Goal: Task Accomplishment & Management: Manage account settings

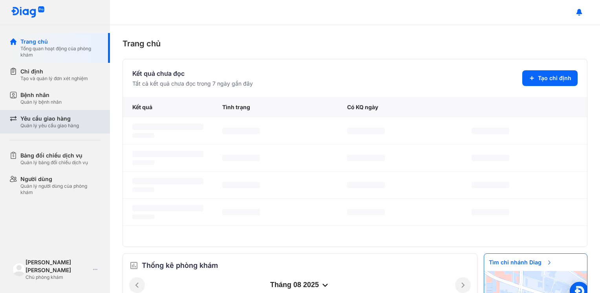
scroll to position [242, 0]
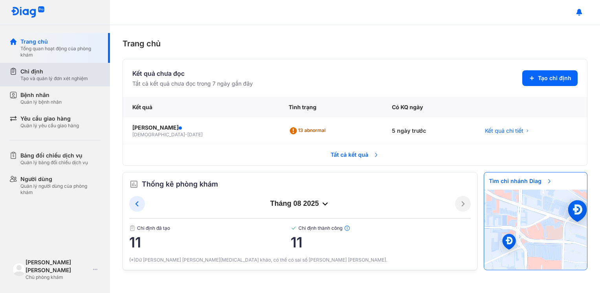
click at [67, 77] on div "Tạo và quản lý đơn xét nghiệm" at bounding box center [53, 78] width 67 height 6
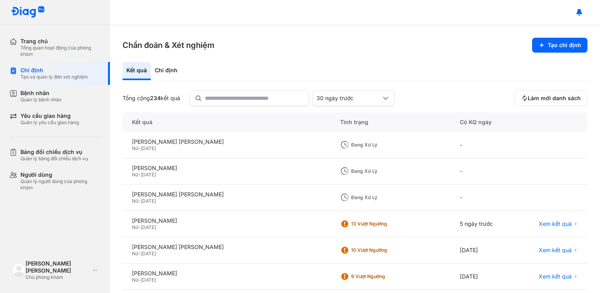
scroll to position [39, 0]
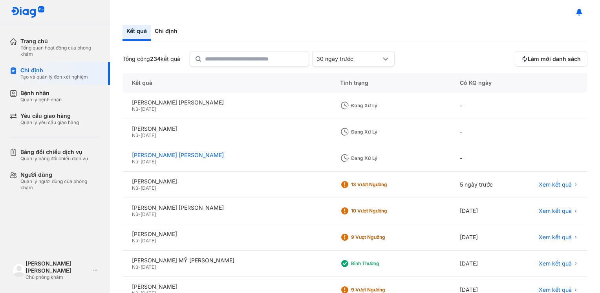
click at [150, 156] on div "[PERSON_NAME] [PERSON_NAME]" at bounding box center [226, 154] width 189 height 7
type textarea "***"
click at [150, 156] on div "[PERSON_NAME] [PERSON_NAME]" at bounding box center [226, 154] width 189 height 7
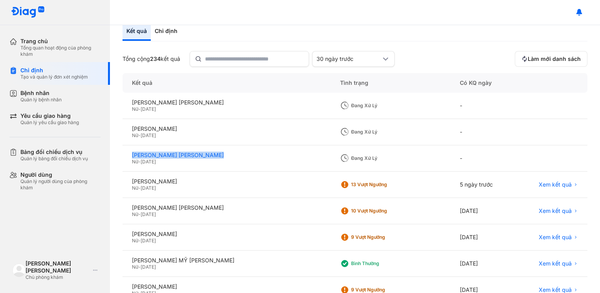
click at [150, 156] on div "[PERSON_NAME] [PERSON_NAME]" at bounding box center [226, 154] width 189 height 7
click at [374, 136] on div "Đang xử lý" at bounding box center [389, 132] width 119 height 26
click at [156, 33] on div "Chỉ định" at bounding box center [166, 32] width 31 height 18
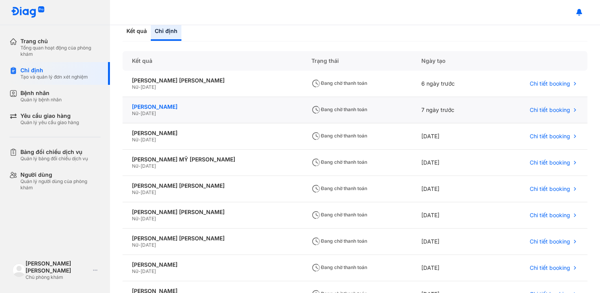
click at [159, 107] on div "[PERSON_NAME]" at bounding box center [212, 106] width 160 height 7
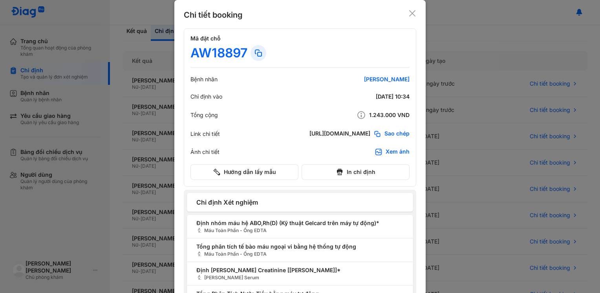
click at [409, 14] on icon at bounding box center [412, 13] width 8 height 8
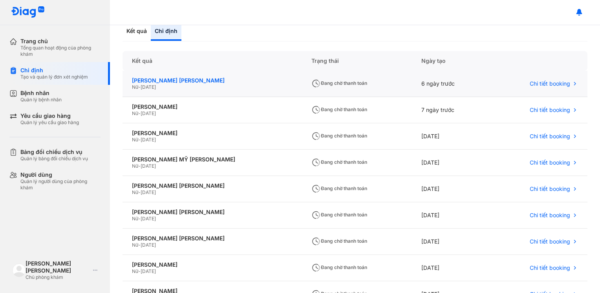
click at [188, 79] on div "[PERSON_NAME] [PERSON_NAME]" at bounding box center [212, 80] width 160 height 7
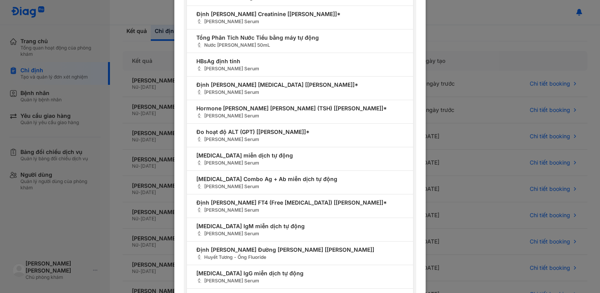
scroll to position [295, 0]
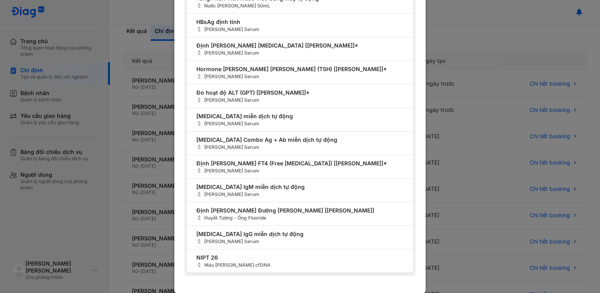
click at [462, 101] on div "[PERSON_NAME] booking Mã đặt chỗ AW61399 Bệnh [PERSON_NAME] THỊ [PERSON_NAME] C…" at bounding box center [300, 146] width 600 height 293
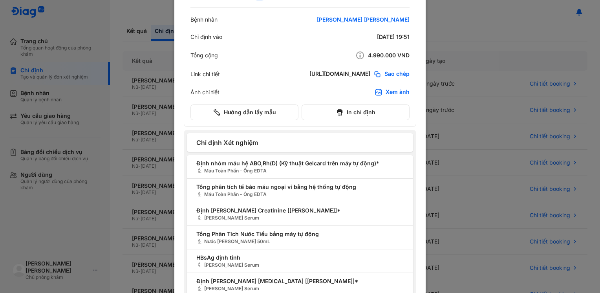
scroll to position [0, 0]
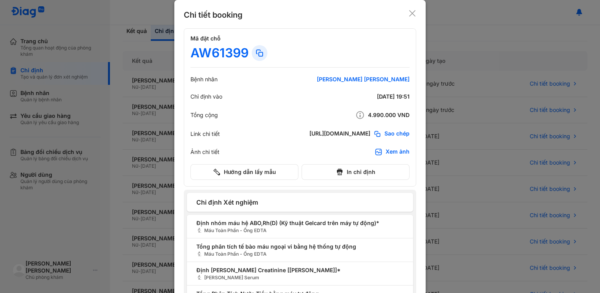
click at [408, 12] on icon at bounding box center [412, 13] width 8 height 8
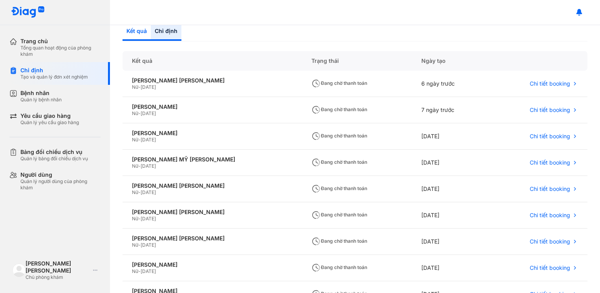
click at [151, 34] on div "Kết quả" at bounding box center [166, 32] width 31 height 18
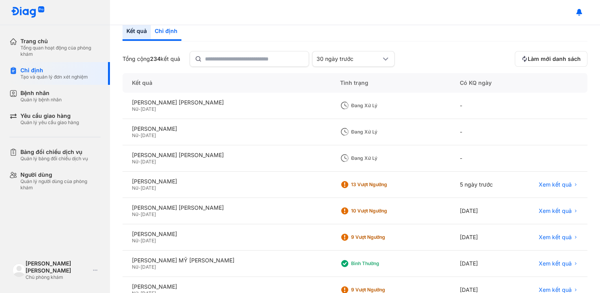
click at [163, 34] on div "Chỉ định" at bounding box center [166, 32] width 31 height 18
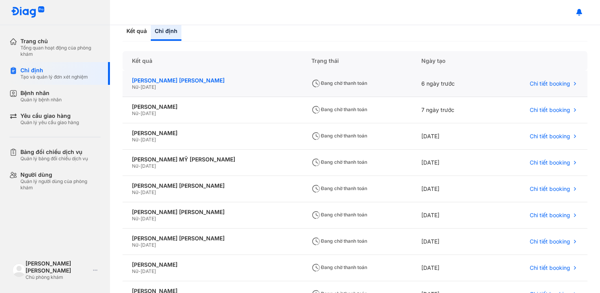
click at [165, 79] on div "[PERSON_NAME] [PERSON_NAME]" at bounding box center [212, 80] width 160 height 7
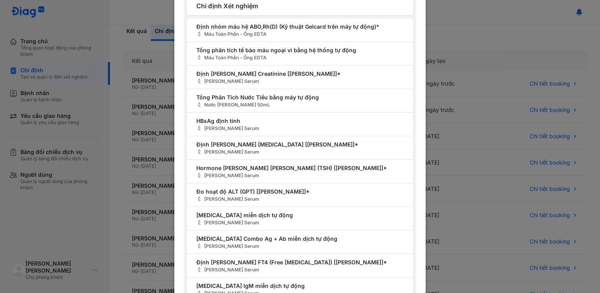
scroll to position [295, 0]
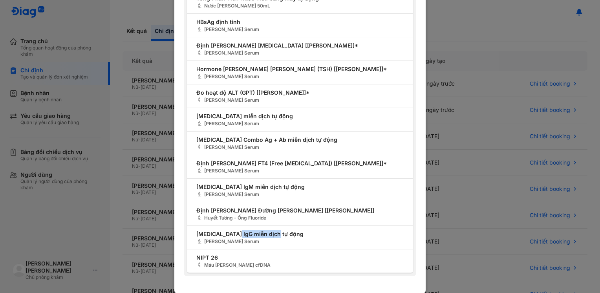
drag, startPoint x: 231, startPoint y: 235, endPoint x: 268, endPoint y: 232, distance: 37.8
click at [268, 232] on span "[MEDICAL_DATA] IgG miễn dịch tự động" at bounding box center [299, 234] width 207 height 8
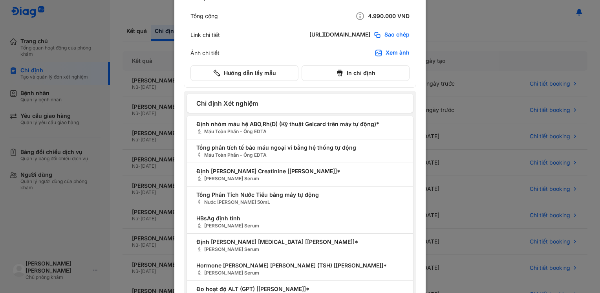
scroll to position [60, 0]
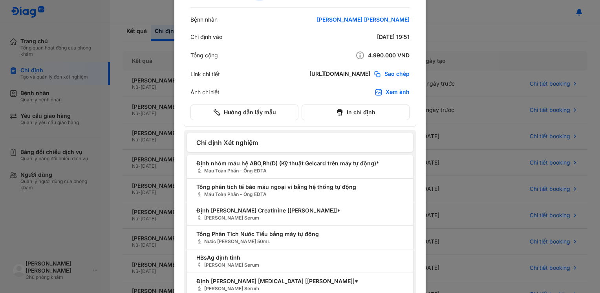
click at [477, 101] on div at bounding box center [300, 86] width 600 height 293
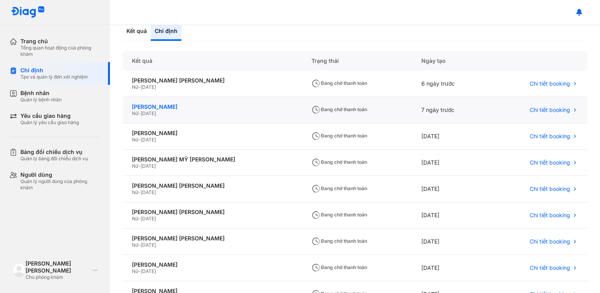
click at [153, 108] on div "[PERSON_NAME]" at bounding box center [212, 106] width 160 height 7
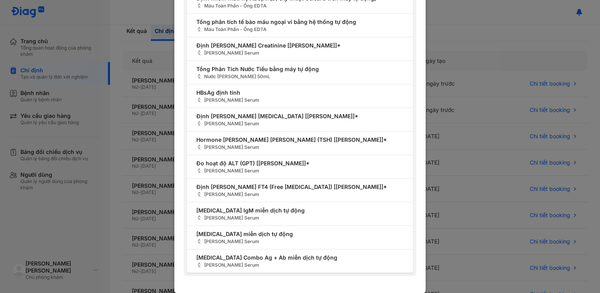
scroll to position [0, 0]
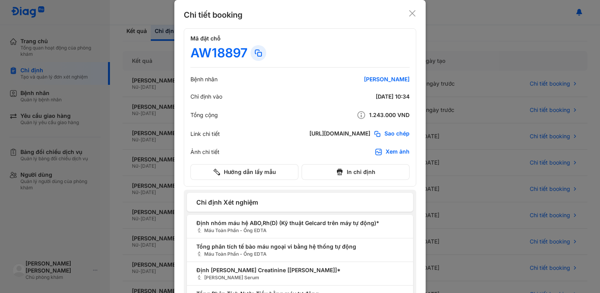
click at [409, 14] on icon at bounding box center [412, 13] width 8 height 8
